Goal: Task Accomplishment & Management: Manage account settings

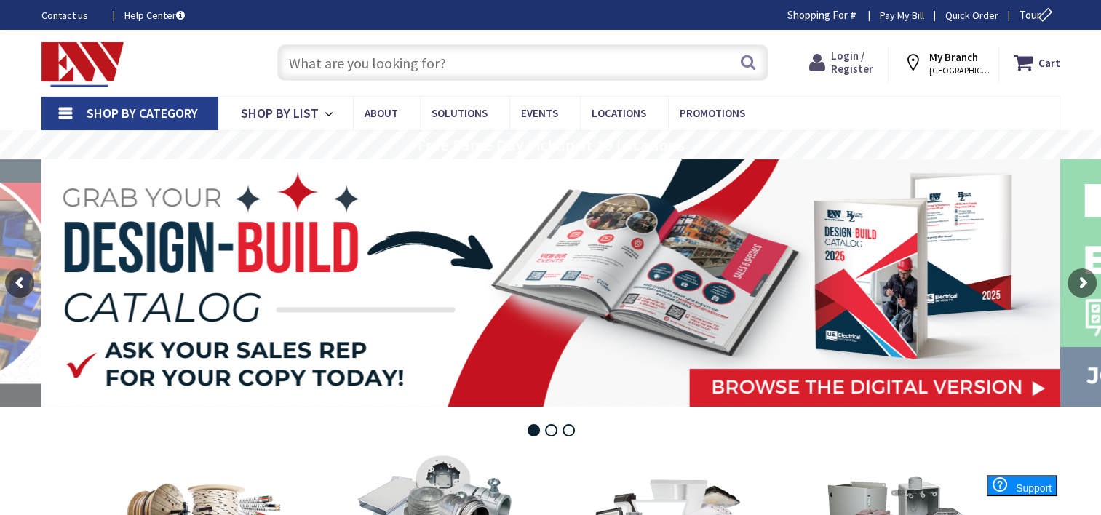
click at [853, 53] on span "Login / Register" at bounding box center [852, 62] width 42 height 27
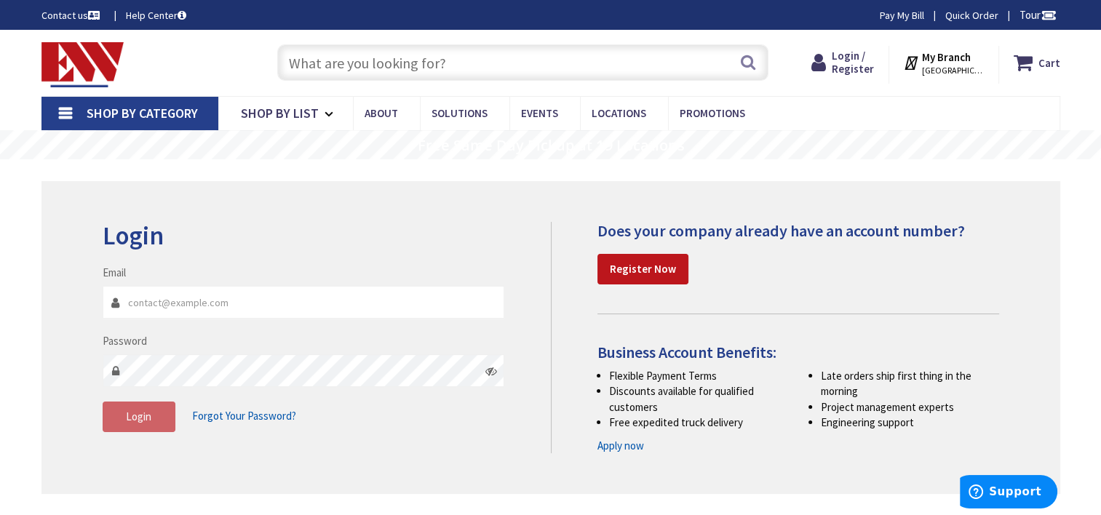
click at [175, 303] on input "Email" at bounding box center [304, 302] width 402 height 33
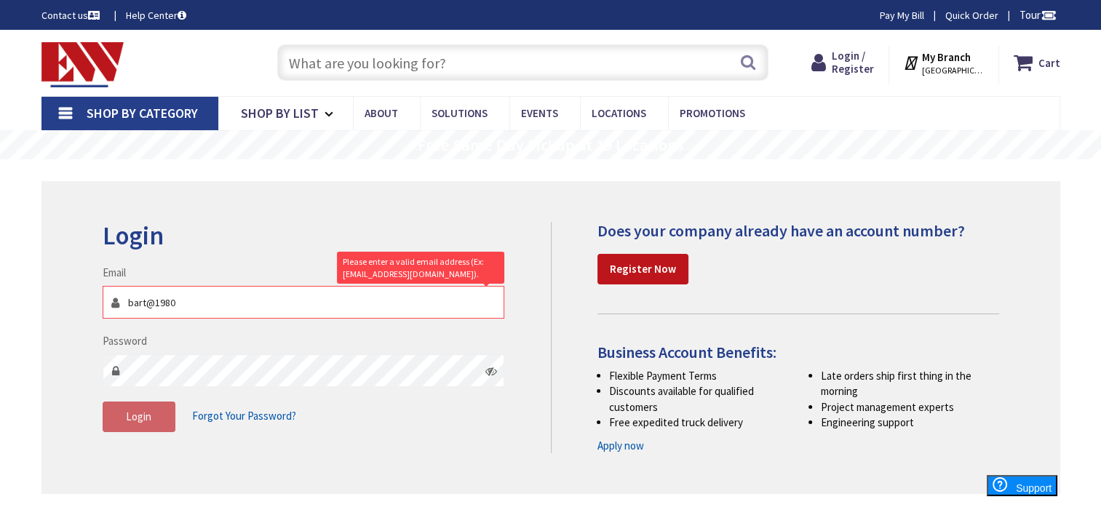
drag, startPoint x: 217, startPoint y: 306, endPoint x: -3, endPoint y: 323, distance: 220.4
click at [0, 323] on html "For screen-reader mode - click the first button of the website Accessibility Sc…" at bounding box center [550, 430] width 1101 height 861
type input "p"
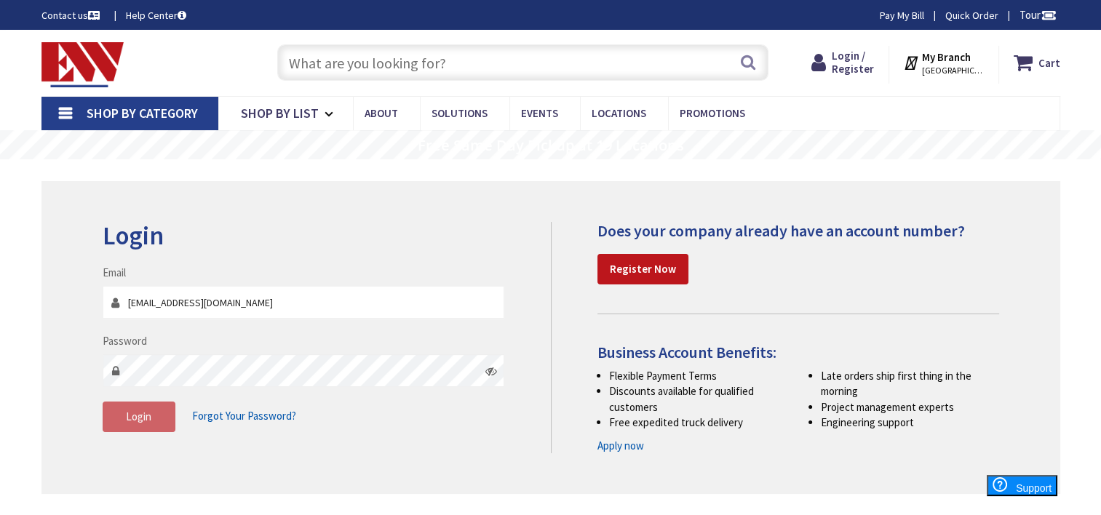
type input "[EMAIL_ADDRESS][DOMAIN_NAME]"
click at [440, 212] on div "Login Invalid login or password Email aldapaquin@yahoo.com Password Login Forgo…" at bounding box center [550, 337] width 1019 height 313
click at [650, 264] on strong "Register Now" at bounding box center [643, 269] width 66 height 14
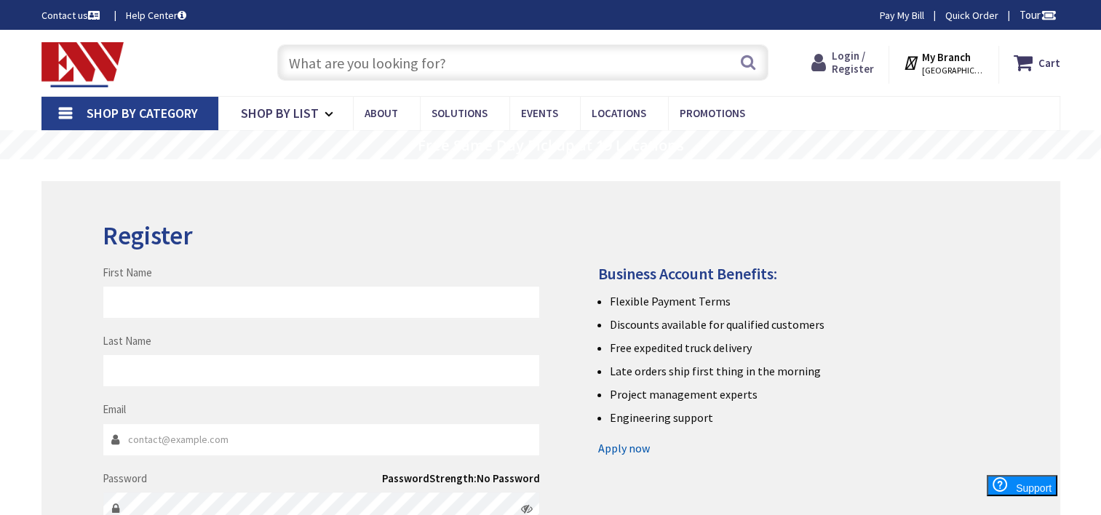
click at [859, 55] on span "Login / Register" at bounding box center [853, 62] width 42 height 27
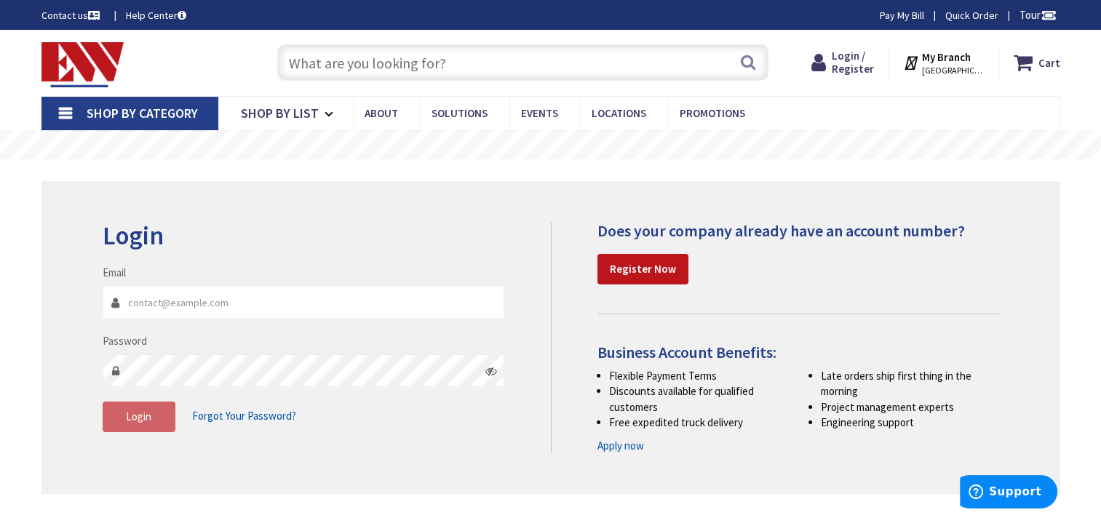
click at [231, 310] on input "Email" at bounding box center [304, 302] width 402 height 33
click at [164, 303] on input "Email" at bounding box center [304, 302] width 402 height 33
type input "aldapaquin@yahoo.com"
click at [340, 242] on h2 "Login" at bounding box center [304, 236] width 402 height 28
click at [232, 416] on span "Forgot Your Password?" at bounding box center [244, 416] width 104 height 14
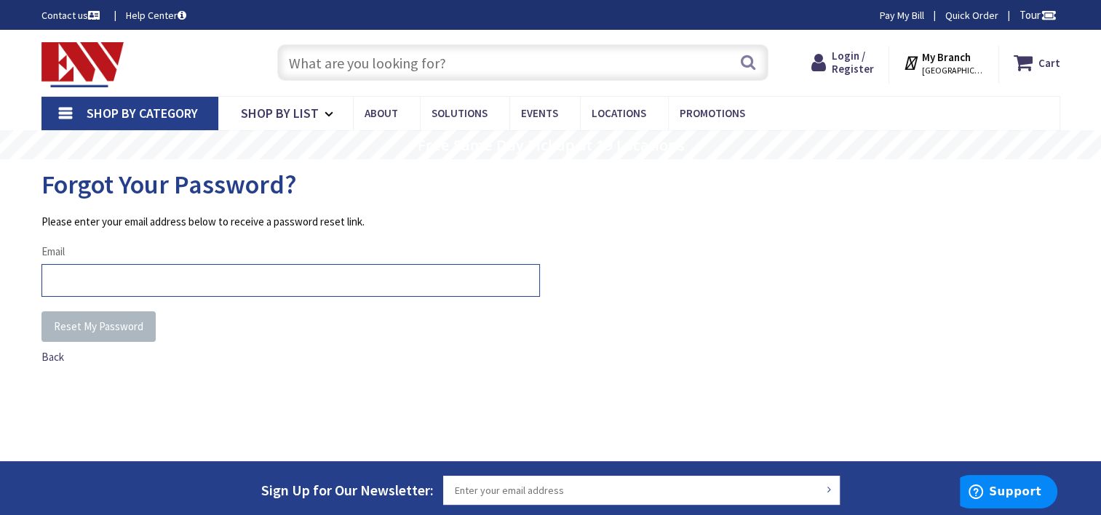
click at [89, 279] on input "Email" at bounding box center [290, 280] width 498 height 33
type input "aldapaquin@yahoo.com"
click at [189, 375] on div "Please enter your email address below to receive a password reset link. Email a…" at bounding box center [550, 323] width 1019 height 218
click at [100, 326] on span "Reset My Password" at bounding box center [98, 326] width 89 height 14
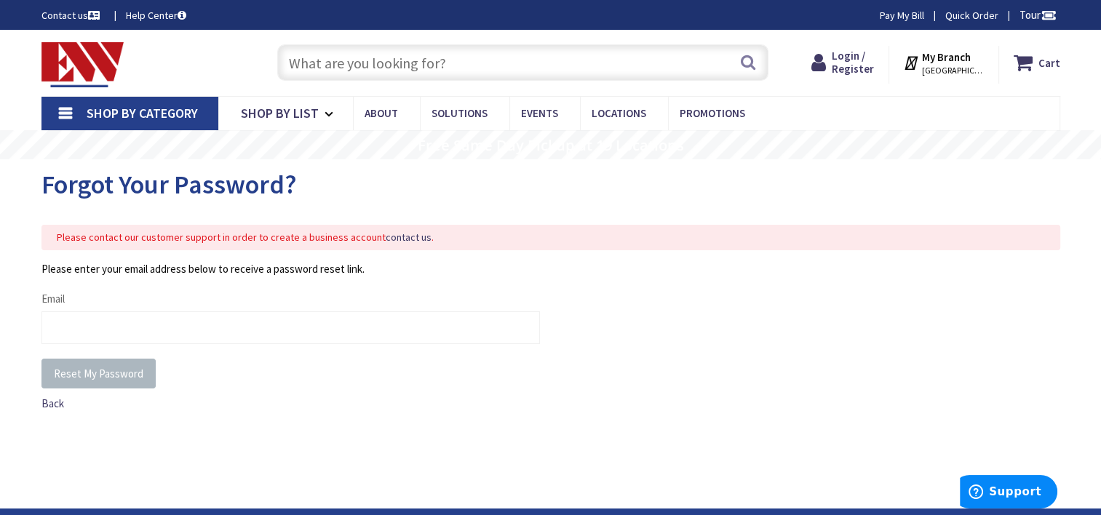
click at [906, 14] on link "Pay My Bill" at bounding box center [902, 15] width 44 height 15
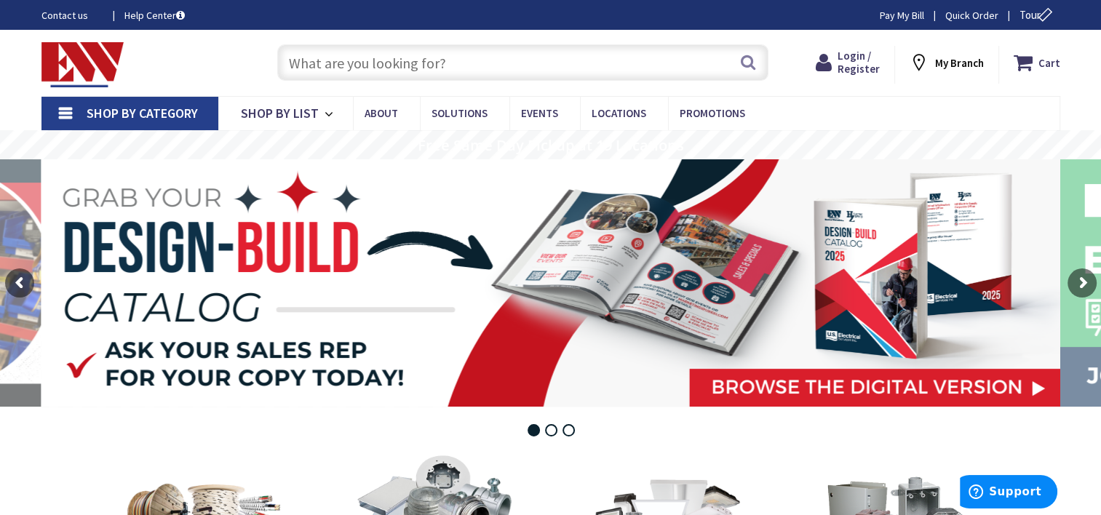
click at [893, 9] on link "Pay My Bill" at bounding box center [902, 15] width 44 height 15
